Goal: Task Accomplishment & Management: Use online tool/utility

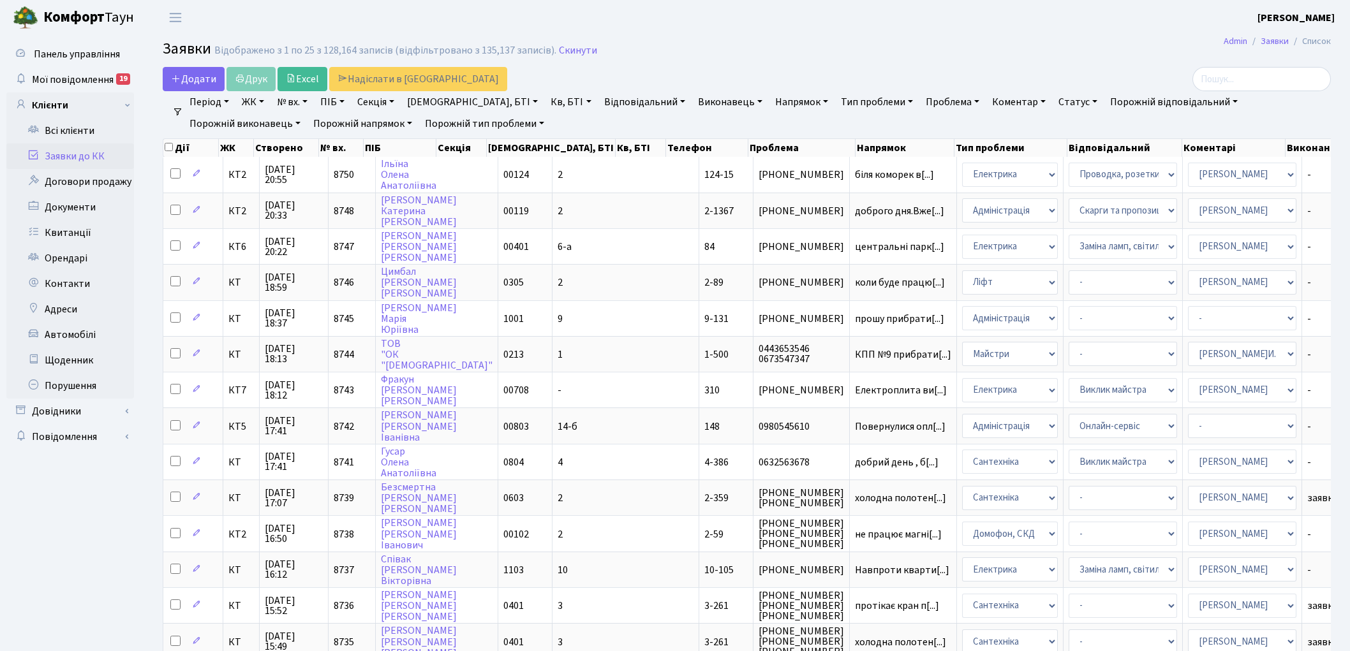
select select "25"
click at [575, 55] on link "Скинути" at bounding box center [578, 51] width 38 height 12
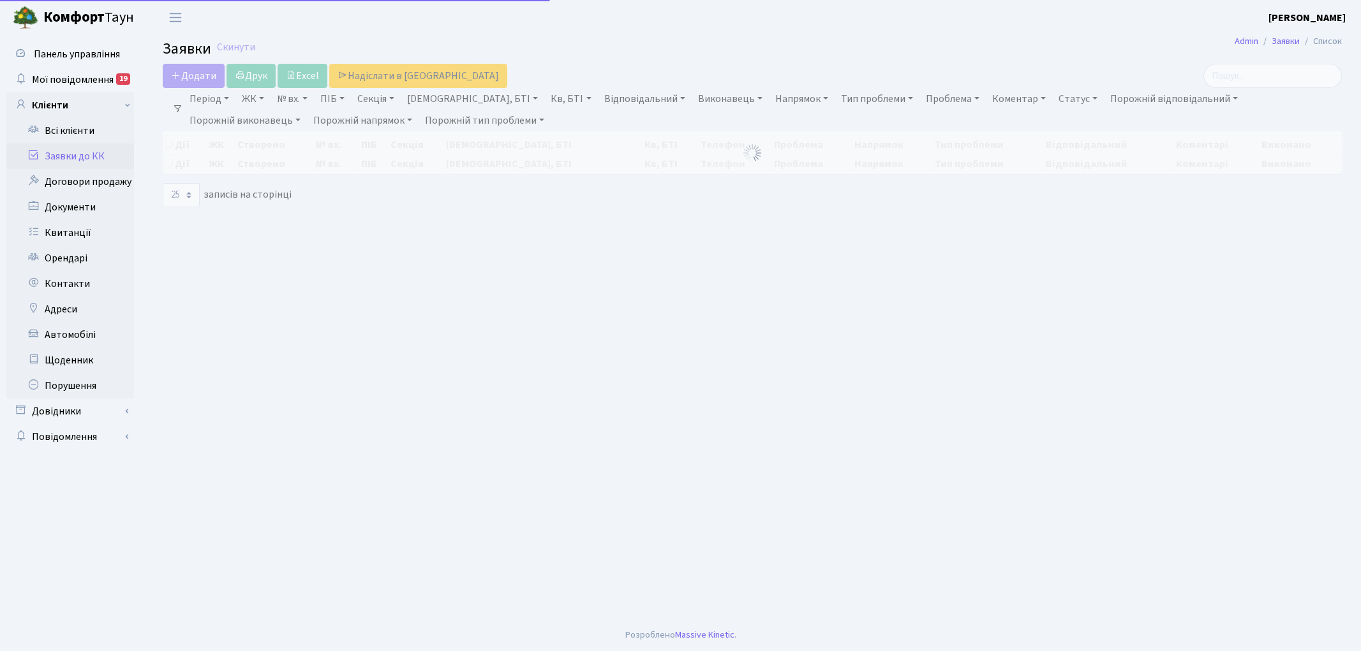
select select "25"
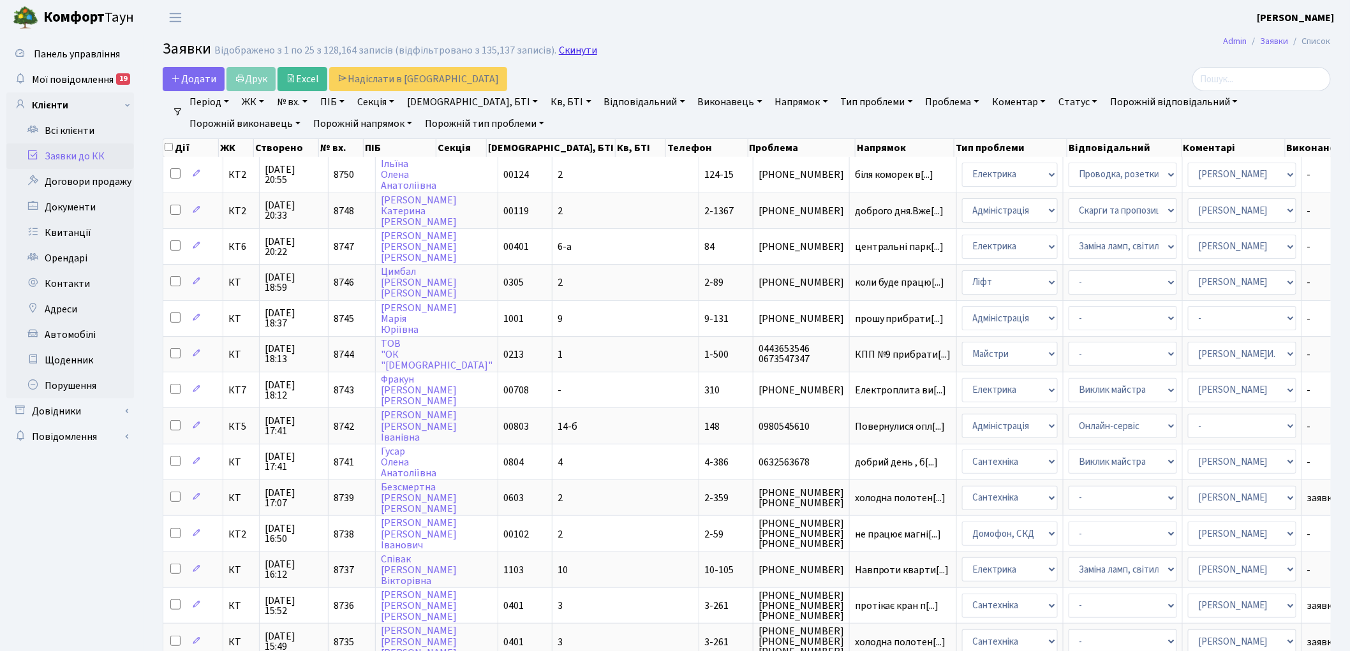
click at [568, 48] on link "Скинути" at bounding box center [578, 51] width 38 height 12
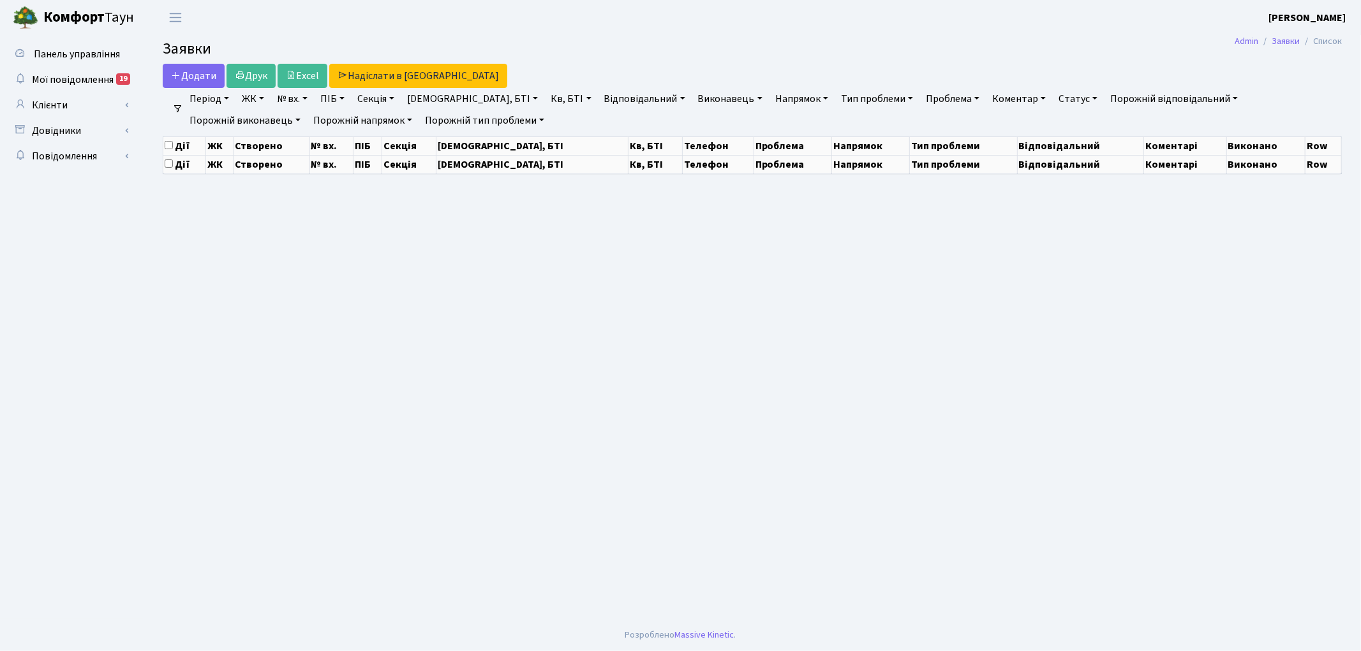
select select "25"
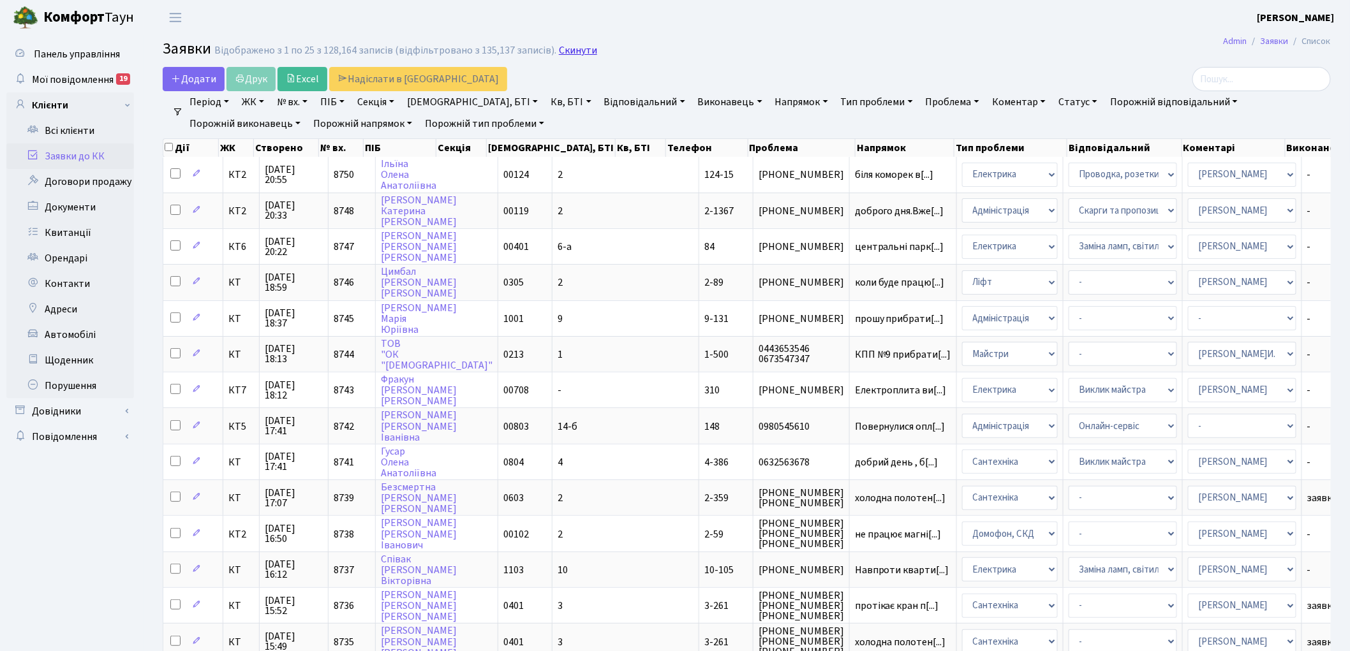
click at [570, 52] on link "Скинути" at bounding box center [578, 51] width 38 height 12
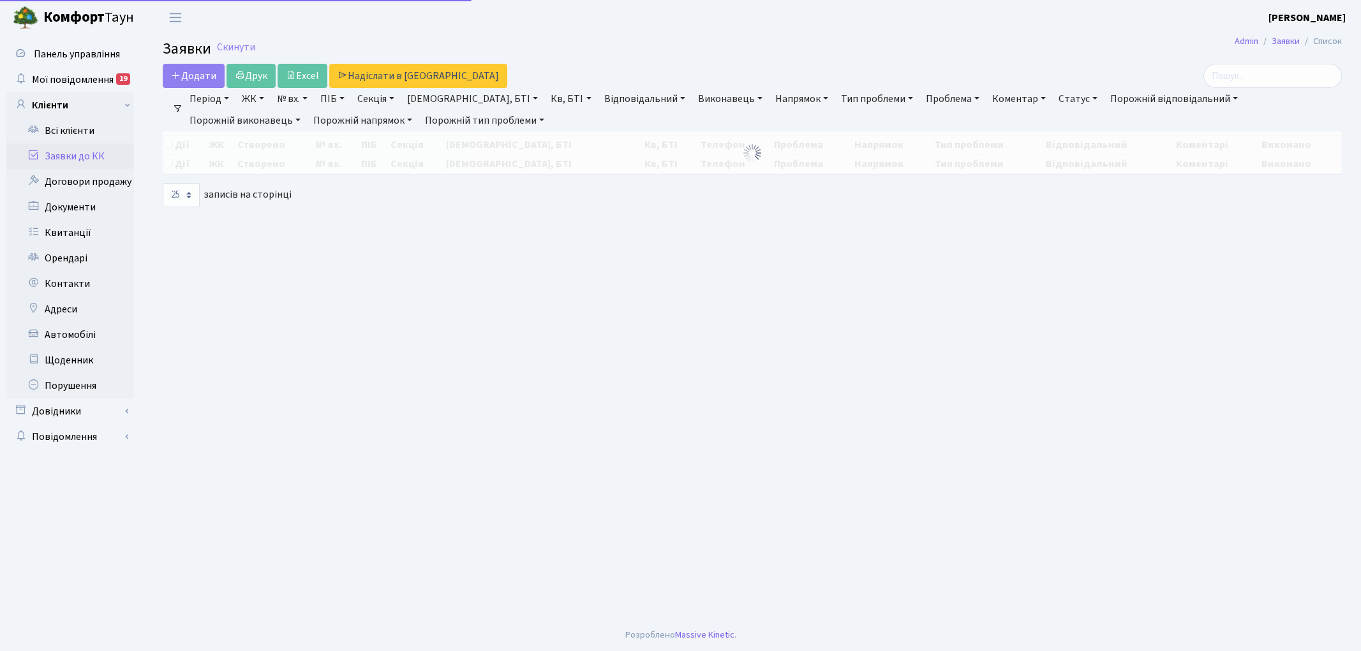
select select "25"
